Goal: Use online tool/utility: Utilize a website feature to perform a specific function

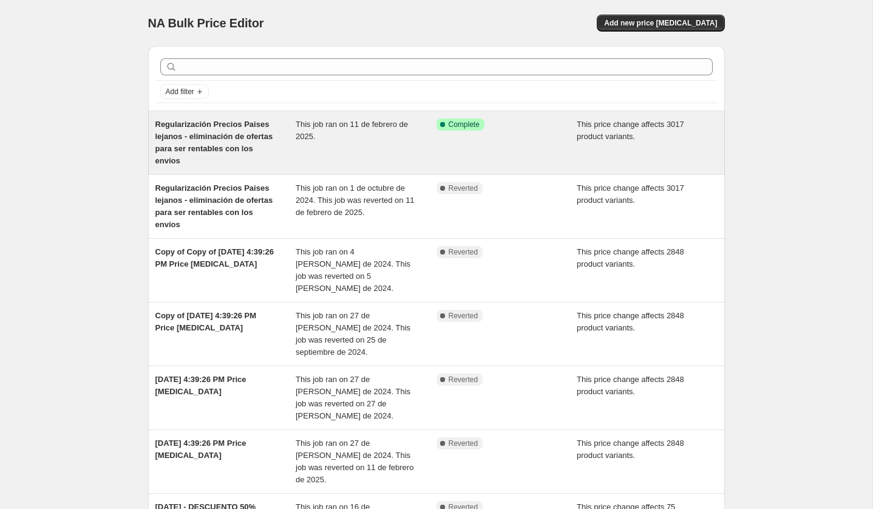
click at [278, 150] on div "Regularización Precios Paises lejanos - eliminación de ofertas para ser rentabl…" at bounding box center [225, 142] width 141 height 49
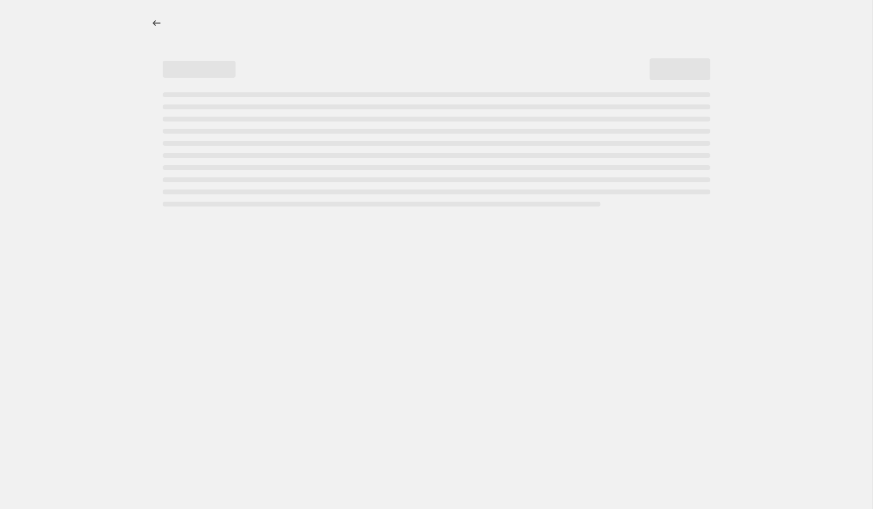
select select "ecap"
select select "no_change"
